Goal: Information Seeking & Learning: Learn about a topic

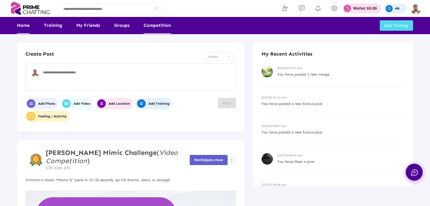
click at [149, 27] on link "Competition" at bounding box center [156, 25] width 27 height 17
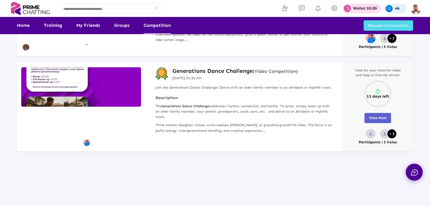
scroll to position [395, 0]
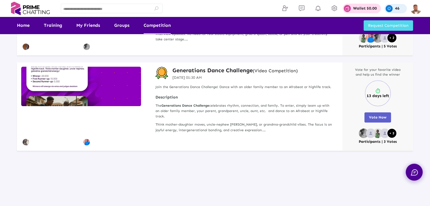
drag, startPoint x: 172, startPoint y: 70, endPoint x: 251, endPoint y: 69, distance: 79.1
click at [251, 69] on div "Generations Dance Challenge (Video Competition) [DATE] 01:30 AM" at bounding box center [244, 74] width 178 height 14
copy div "Generations Dance Challenge"
click at [23, 28] on link "Home" at bounding box center [23, 25] width 13 height 17
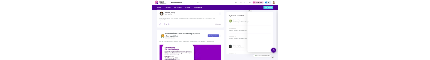
scroll to position [734, 0]
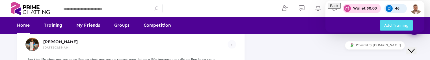
scroll to position [734, 0]
